Goal: Transaction & Acquisition: Purchase product/service

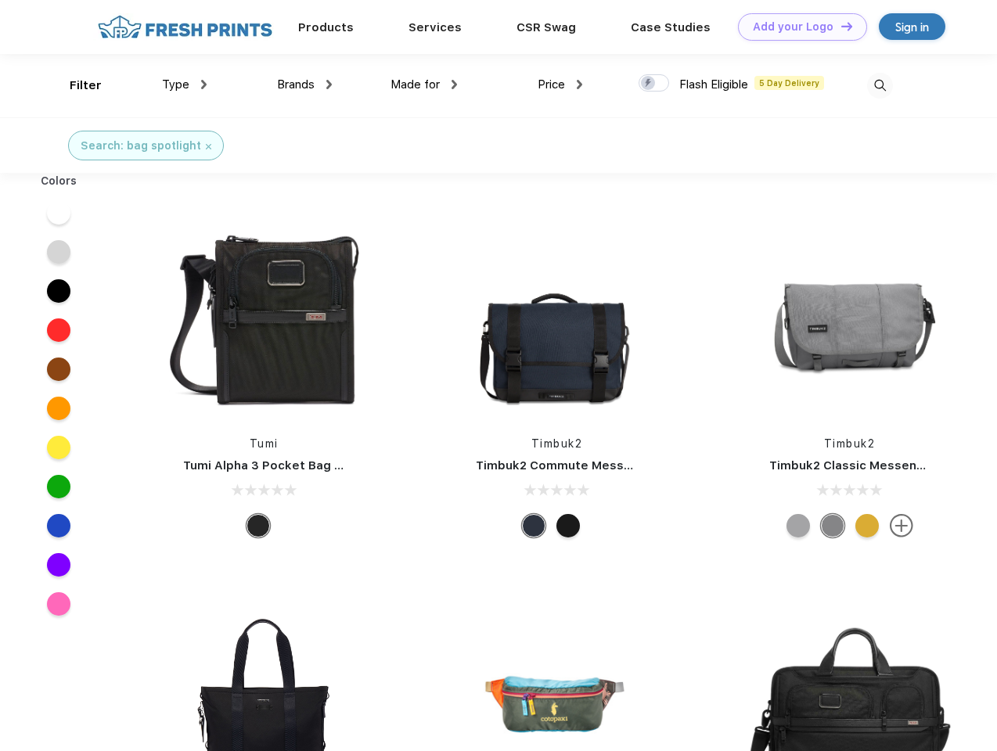
click at [797, 27] on link "Add your Logo Design Tool" at bounding box center [802, 26] width 129 height 27
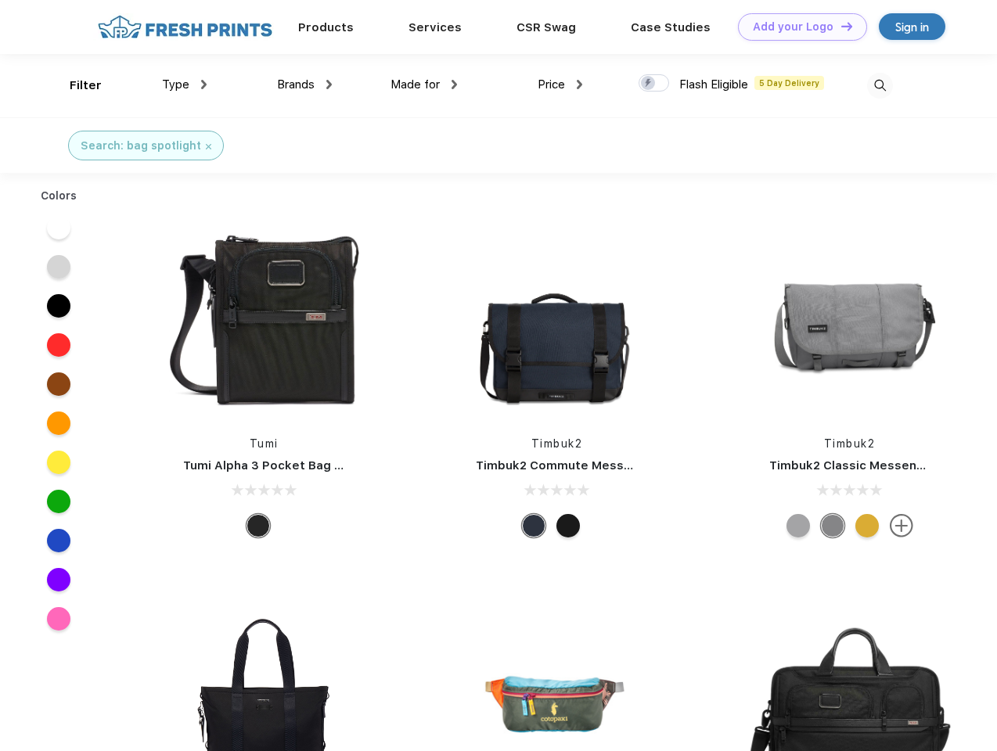
click at [0, 0] on div "Design Tool" at bounding box center [0, 0] width 0 height 0
click at [840, 26] on link "Add your Logo Design Tool" at bounding box center [802, 26] width 129 height 27
click at [75, 85] on div "Filter" at bounding box center [86, 86] width 32 height 18
click at [185, 85] on span "Type" at bounding box center [175, 84] width 27 height 14
click at [304, 85] on span "Brands" at bounding box center [296, 84] width 38 height 14
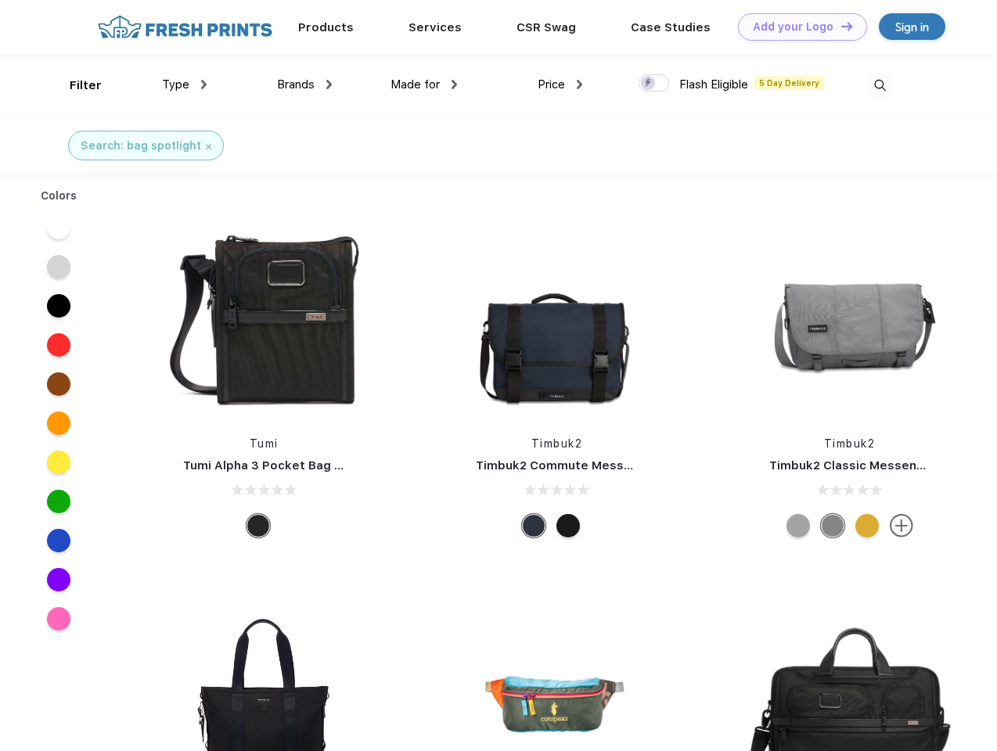
click at [424, 85] on span "Made for" at bounding box center [415, 84] width 49 height 14
click at [560, 85] on span "Price" at bounding box center [551, 84] width 27 height 14
click at [654, 84] on div at bounding box center [654, 82] width 31 height 17
click at [649, 84] on input "checkbox" at bounding box center [644, 79] width 10 height 10
click at [880, 85] on img at bounding box center [880, 86] width 26 height 26
